Goal: Find specific page/section

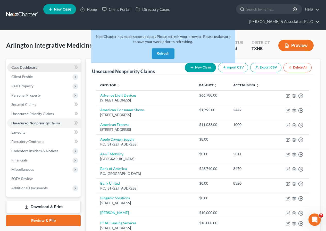
click at [26, 69] on span "Case Dashboard" at bounding box center [24, 67] width 26 height 4
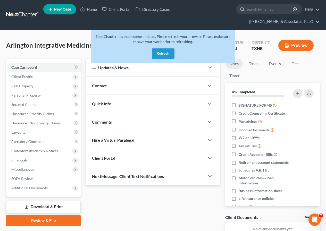
click at [163, 53] on button "Refresh" at bounding box center [163, 53] width 23 height 10
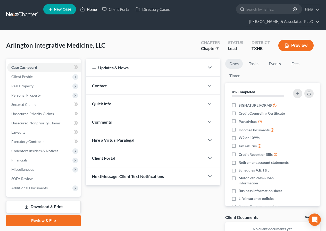
click at [90, 9] on link "Home" at bounding box center [89, 9] width 22 height 9
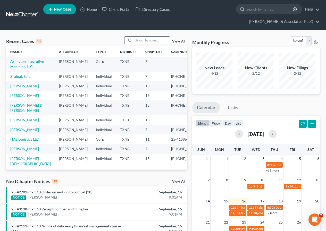
click at [139, 42] on input "search" at bounding box center [152, 40] width 36 height 7
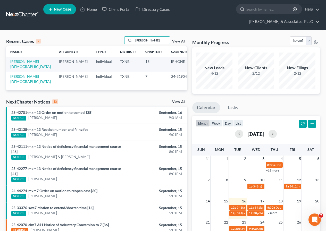
type input "rizo"
